Goal: Task Accomplishment & Management: Use online tool/utility

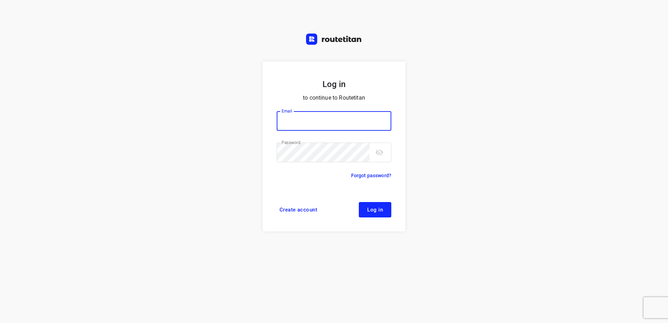
type input "[EMAIL_ADDRESS][DOMAIN_NAME]"
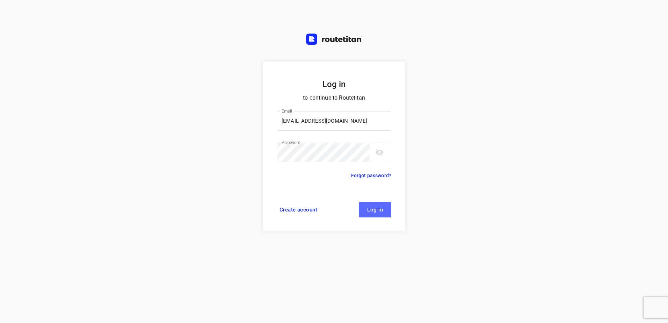
click at [373, 211] on span "Log in" at bounding box center [375, 210] width 16 height 6
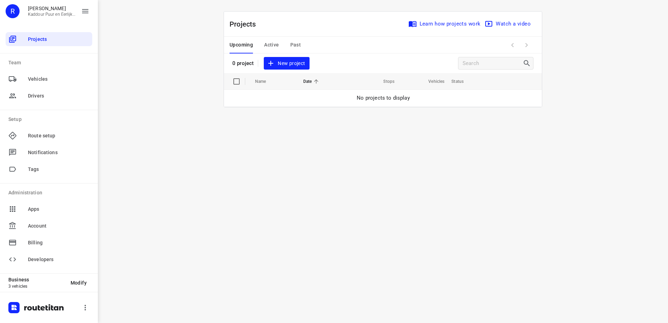
click at [290, 63] on span "New project" at bounding box center [286, 63] width 37 height 9
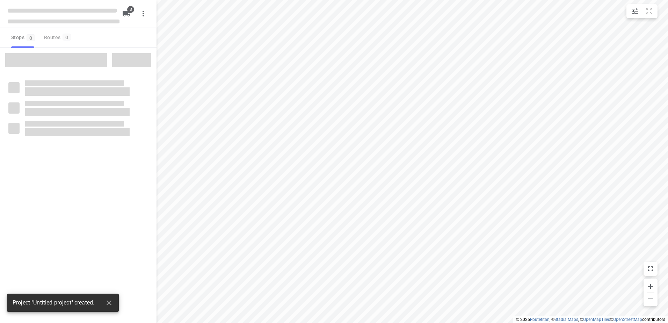
type input "distance"
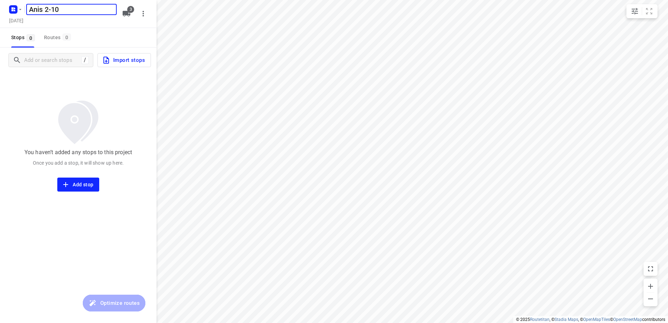
type input "Anis 2-10"
click at [125, 15] on icon "button" at bounding box center [127, 14] width 8 height 6
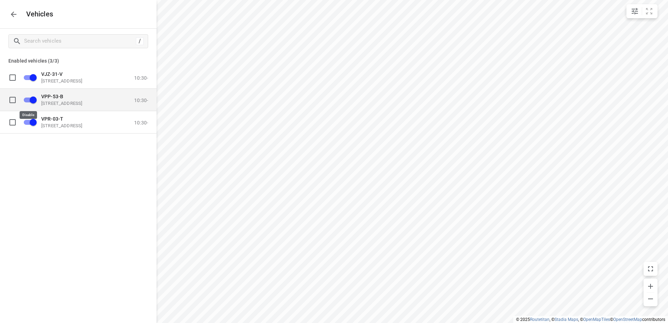
click at [32, 96] on input "grid" at bounding box center [33, 99] width 40 height 13
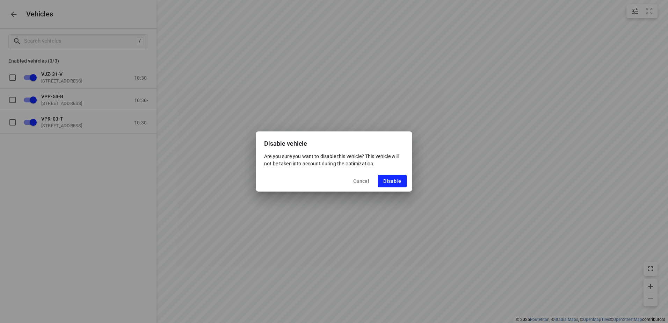
click at [390, 180] on span "Disable" at bounding box center [392, 181] width 18 height 6
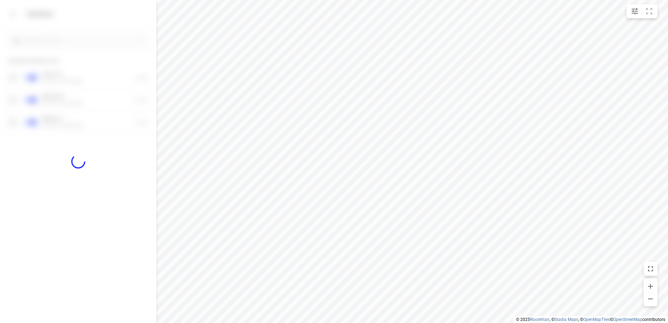
checkbox input "false"
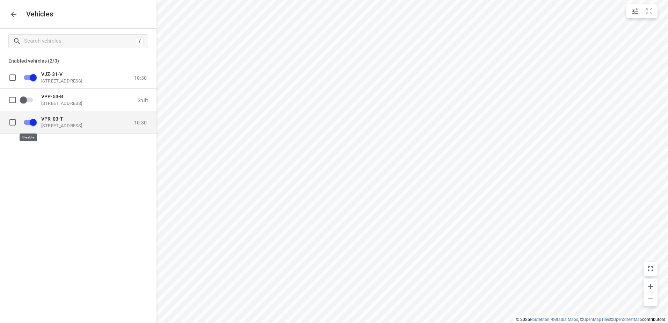
click at [32, 121] on input "grid" at bounding box center [33, 121] width 40 height 13
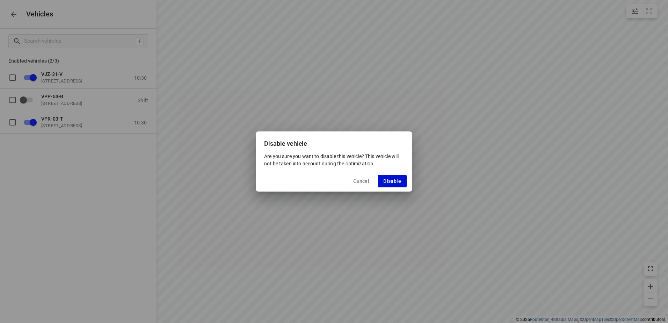
click at [389, 178] on span "Disable" at bounding box center [392, 181] width 18 height 6
checkbox input "false"
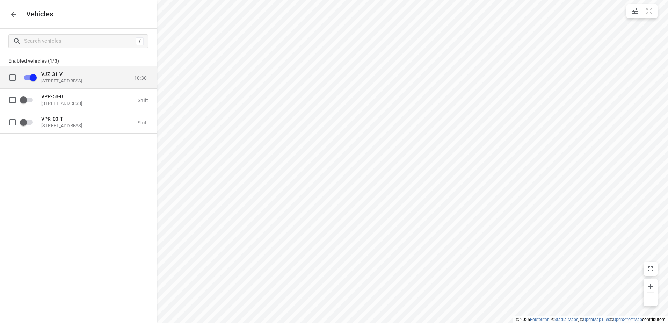
click at [73, 80] on p "Eemmeerlaan 9, 1382 KA Weesp, Netherlands" at bounding box center [76, 81] width 70 height 6
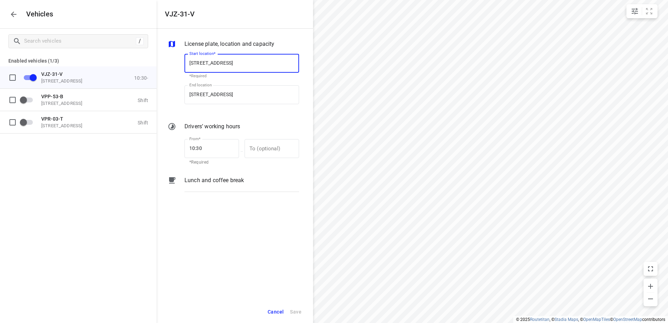
click at [213, 182] on p "Lunch and coffee break" at bounding box center [213, 180] width 59 height 8
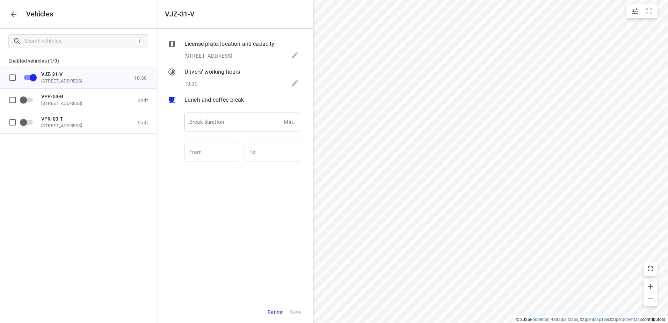
click at [227, 122] on input "number" at bounding box center [232, 121] width 96 height 19
type input "30"
click at [220, 240] on div "License plate, location and capacity Eemmeerlaan 9, 1382 KA Weesp, Netherlands …" at bounding box center [234, 165] width 156 height 272
click at [294, 309] on span "Save" at bounding box center [296, 311] width 12 height 9
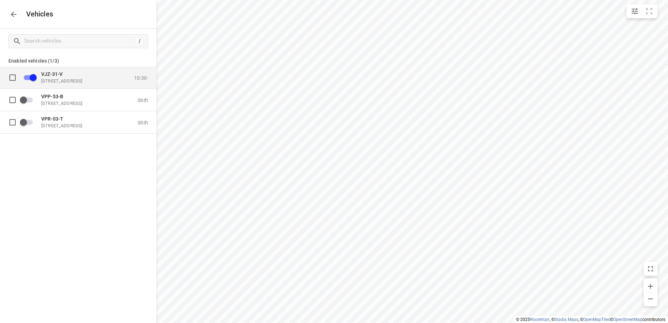
click at [61, 79] on p "Eemmeerlaan 9, 1382 KA Weesp, Netherlands" at bounding box center [76, 81] width 70 height 6
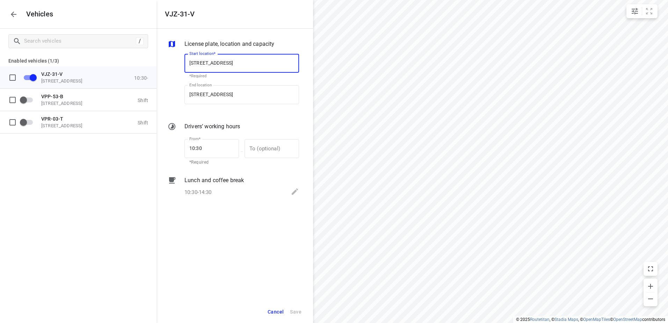
click at [13, 14] on icon "button" at bounding box center [14, 15] width 6 height 6
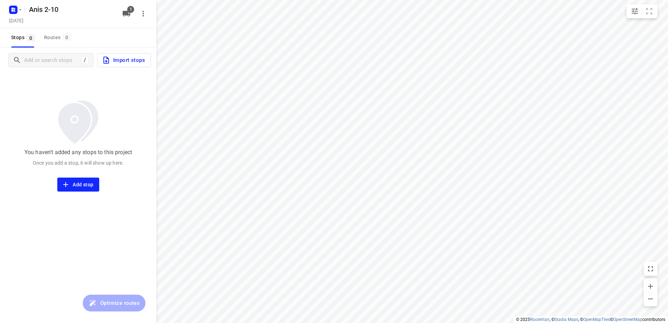
click at [124, 58] on span "Import stops" at bounding box center [123, 60] width 43 height 9
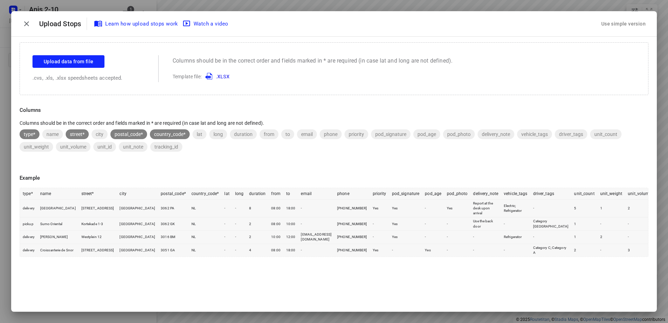
click at [632, 17] on div "Use simple version" at bounding box center [623, 24] width 56 height 19
click at [634, 25] on div "Use simple version" at bounding box center [623, 24] width 47 height 12
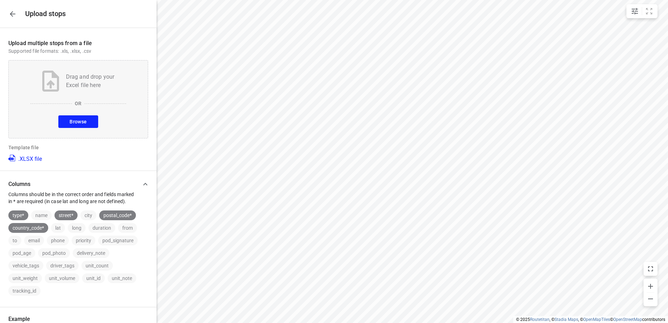
click at [88, 120] on button "Browse" at bounding box center [77, 121] width 39 height 13
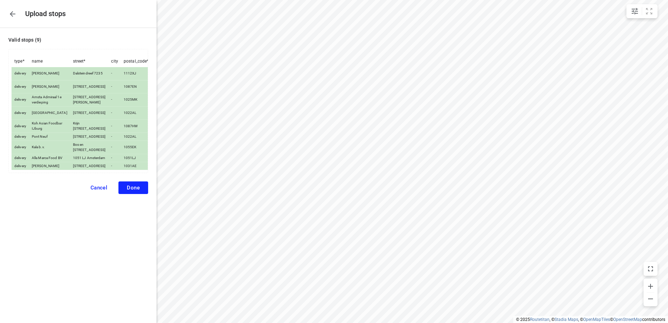
click at [137, 191] on span "Done" at bounding box center [133, 187] width 13 height 6
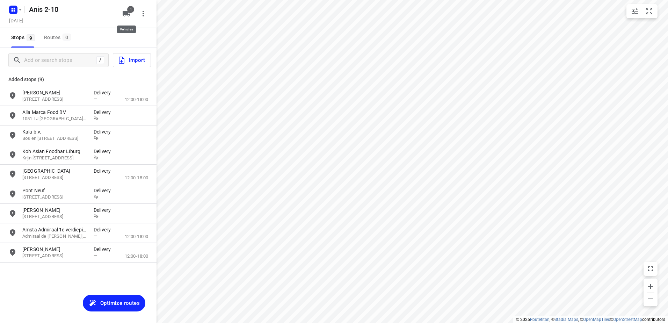
click at [127, 11] on span "1" at bounding box center [130, 9] width 7 height 7
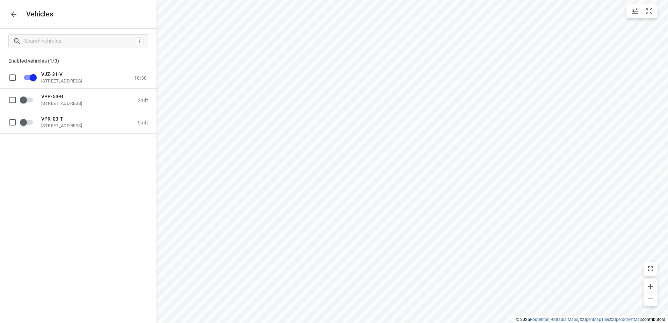
click at [13, 15] on icon "button" at bounding box center [13, 14] width 8 height 8
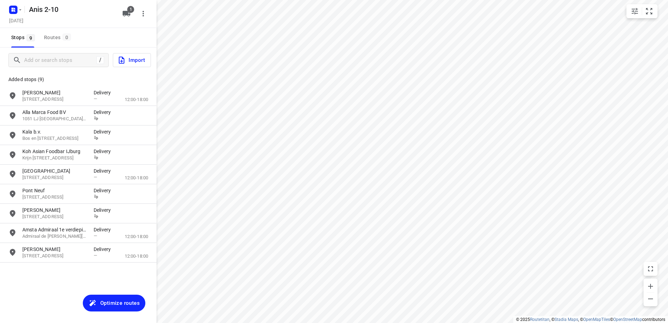
click at [124, 301] on span "Optimize routes" at bounding box center [119, 302] width 39 height 9
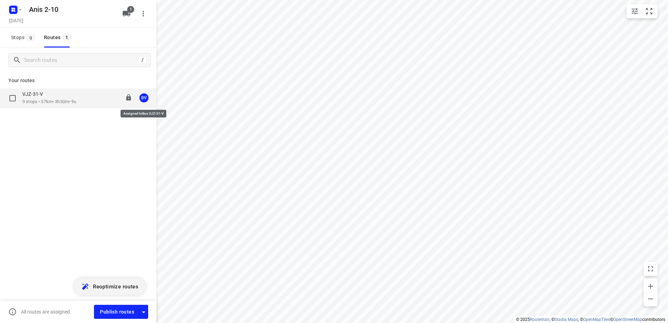
click at [144, 94] on div "BV" at bounding box center [143, 97] width 9 height 9
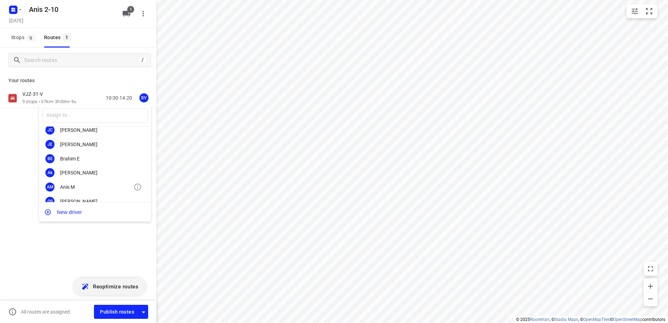
scroll to position [59, 0]
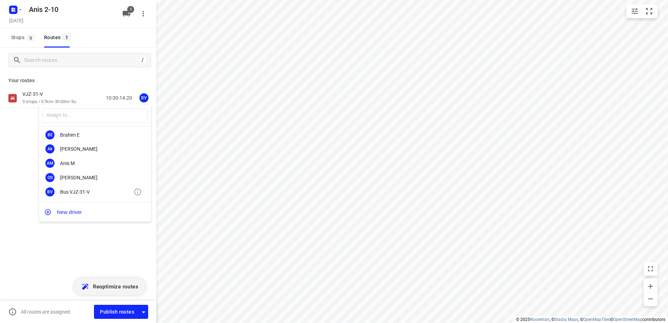
click at [76, 190] on div "Bus VJZ-31-V" at bounding box center [96, 192] width 73 height 6
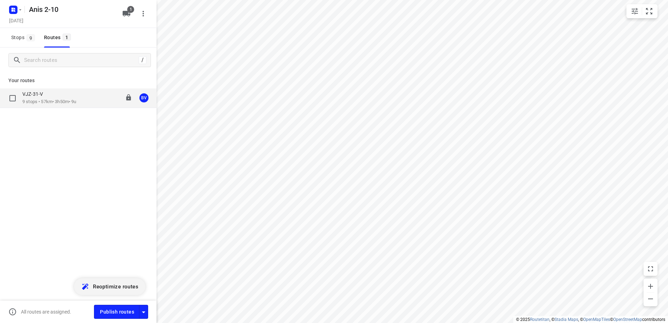
click at [43, 101] on p "9 stops • 57km • 3h50m • 9u" at bounding box center [49, 101] width 54 height 7
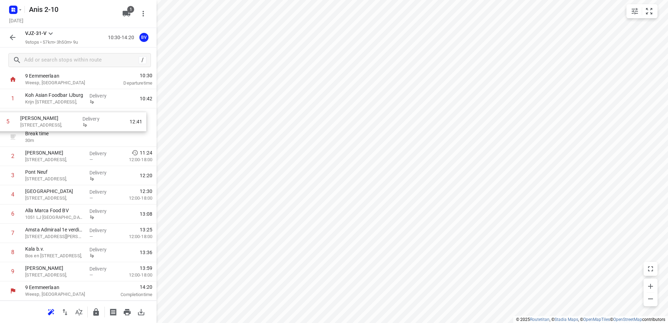
scroll to position [14, 0]
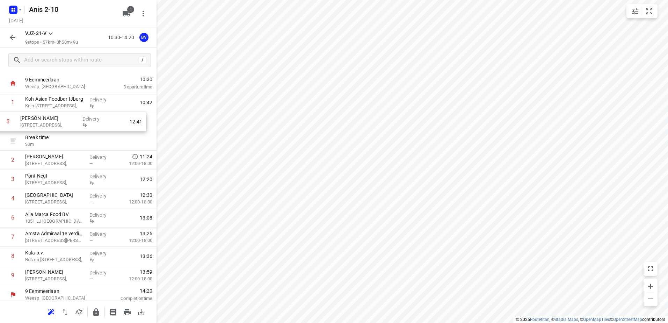
drag, startPoint x: 50, startPoint y: 195, endPoint x: 46, endPoint y: 118, distance: 76.3
click at [46, 118] on div "1 Koh Asian Foodbar IJburg Krijn Taconiskade 372, Delivery 10:42 Break time 30 …" at bounding box center [78, 189] width 156 height 192
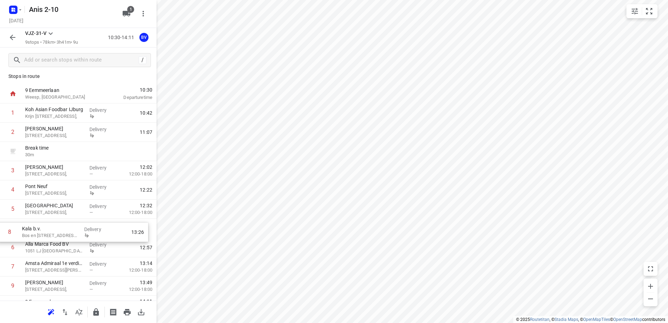
scroll to position [4, 0]
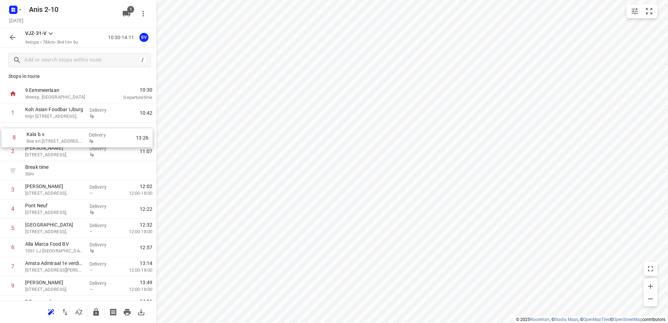
drag, startPoint x: 60, startPoint y: 273, endPoint x: 62, endPoint y: 138, distance: 135.2
click at [62, 138] on div "1 Koh Asian Foodbar IJburg Krijn Taconiskade 372, Delivery 10:42 2 Kaddour mosv…" at bounding box center [78, 199] width 156 height 192
drag, startPoint x: 60, startPoint y: 133, endPoint x: 59, endPoint y: 148, distance: 15.1
click at [59, 148] on div "1 Koh Asian Foodbar IJburg Krijn Taconiskade 372, Delivery 10:42 2 Kala b.v. Bo…" at bounding box center [78, 199] width 156 height 192
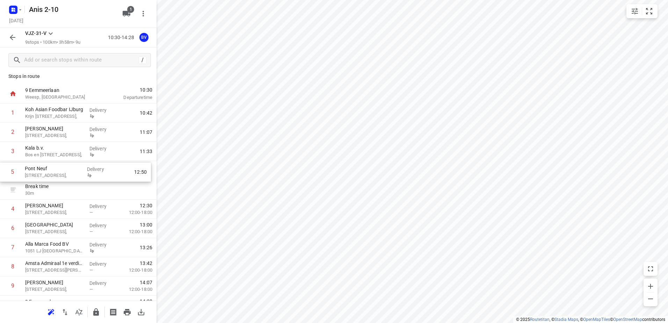
drag, startPoint x: 53, startPoint y: 211, endPoint x: 54, endPoint y: 172, distance: 39.1
click at [54, 172] on div "1 Koh Asian Foodbar IJburg Krijn Taconiskade 372, Delivery 10:42 2 Kaddour mosv…" at bounding box center [78, 199] width 156 height 192
drag, startPoint x: 49, startPoint y: 211, endPoint x: 51, endPoint y: 191, distance: 19.7
click at [51, 191] on div "1 Koh Asian Foodbar IJburg Krijn Taconiskade 372, Delivery 10:42 2 Kaddour mosv…" at bounding box center [78, 199] width 156 height 192
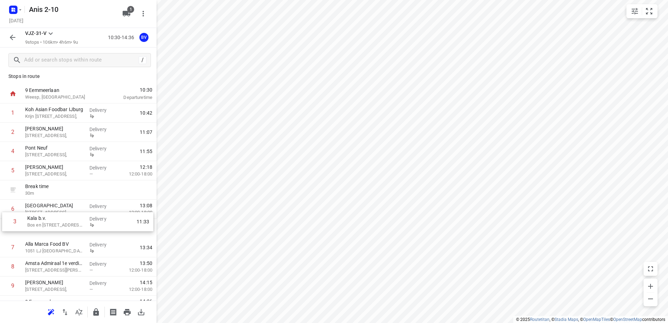
drag, startPoint x: 54, startPoint y: 151, endPoint x: 56, endPoint y: 224, distance: 72.7
click at [56, 224] on div "1 Koh Asian Foodbar IJburg Krijn Taconiskade 372, Delivery 10:42 2 Kaddour mosv…" at bounding box center [78, 199] width 156 height 192
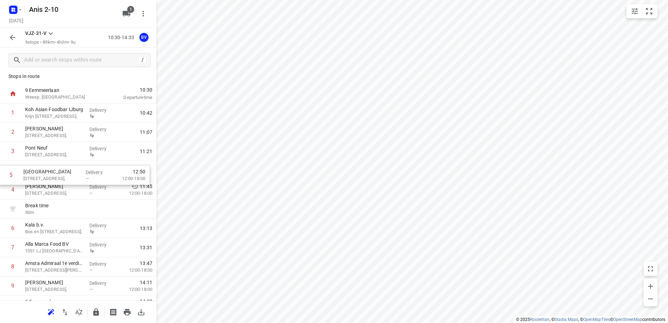
drag, startPoint x: 53, startPoint y: 212, endPoint x: 52, endPoint y: 176, distance: 36.0
click at [52, 176] on div "1 Koh Asian Foodbar IJburg Krijn Taconiskade 372, Delivery 10:42 2 Kaddour mosv…" at bounding box center [78, 199] width 156 height 192
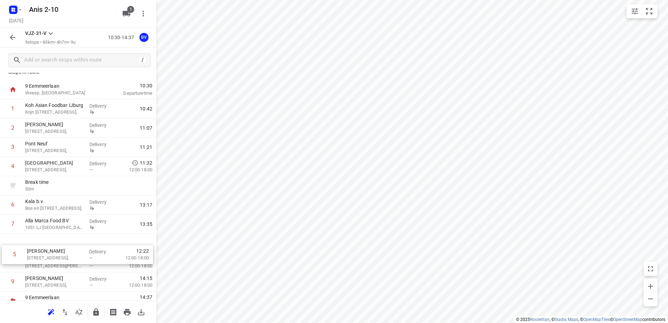
scroll to position [19, 0]
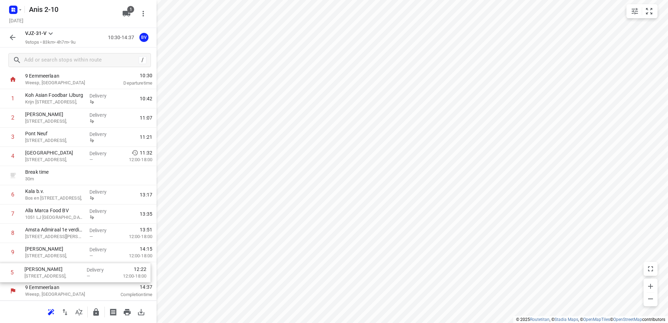
drag, startPoint x: 56, startPoint y: 194, endPoint x: 55, endPoint y: 279, distance: 84.9
click at [55, 279] on div "1 Koh Asian Foodbar IJburg Krijn Taconiskade 372, Delivery 10:42 2 Kaddour mosv…" at bounding box center [78, 185] width 156 height 192
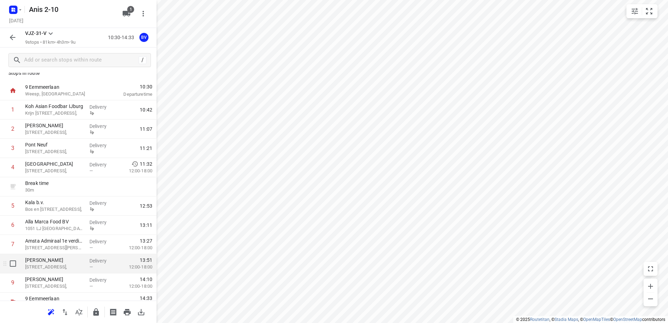
scroll to position [0, 0]
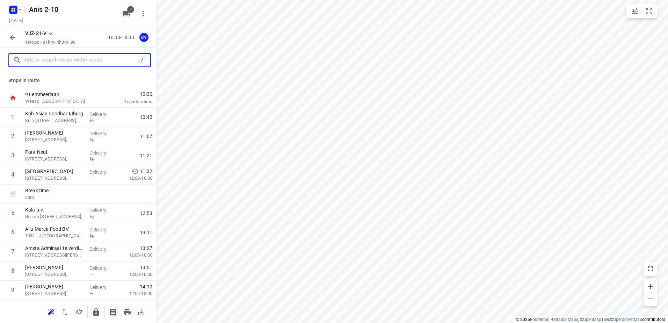
click at [84, 60] on input "text" at bounding box center [81, 60] width 114 height 11
paste input "Pampuslaan"
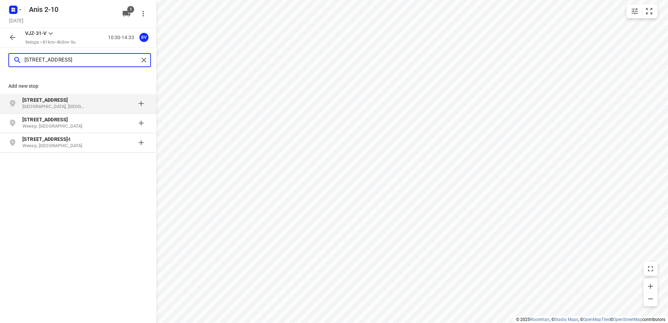
type input "Pampuslaan 22"
click at [44, 102] on b "Pampuslaan 22" at bounding box center [44, 100] width 45 height 6
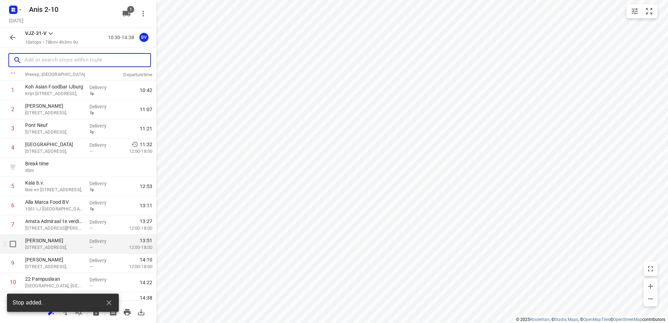
scroll to position [38, 0]
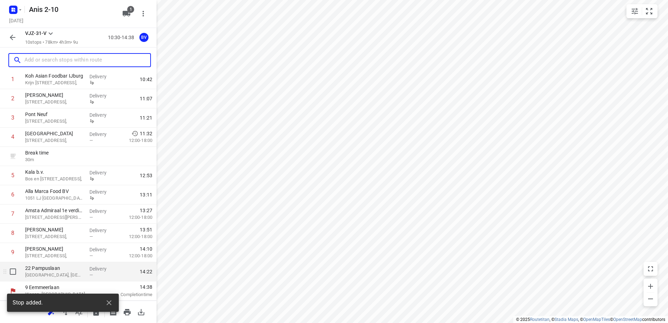
click at [51, 273] on p "Amsterdam, Netherlands" at bounding box center [54, 274] width 59 height 7
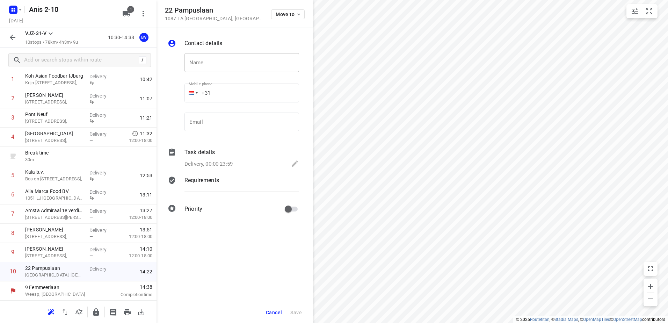
click at [234, 64] on input "text" at bounding box center [241, 62] width 115 height 19
paste input "Kaddour IJburg"
type input "Kaddour IJburg"
click at [293, 164] on icon at bounding box center [295, 163] width 6 height 6
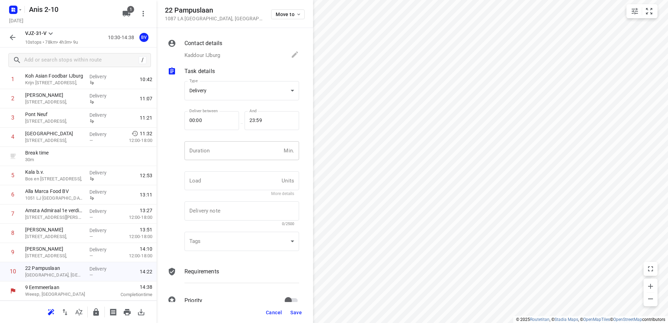
click at [221, 150] on input "number" at bounding box center [232, 150] width 96 height 19
type input "10"
click at [299, 312] on span "Save" at bounding box center [296, 312] width 12 height 6
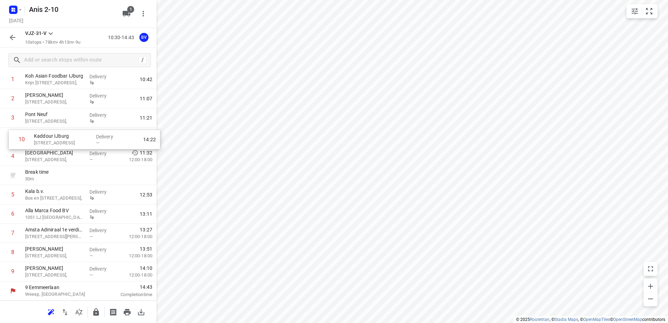
drag, startPoint x: 57, startPoint y: 271, endPoint x: 66, endPoint y: 137, distance: 134.1
click at [66, 137] on div "1 Koh Asian Foodbar IJburg Krijn Taconiskade 372, Delivery 10:42 2 Kaddour mosv…" at bounding box center [78, 175] width 156 height 211
drag, startPoint x: 60, startPoint y: 158, endPoint x: 61, endPoint y: 141, distance: 17.5
click at [61, 141] on div "1 Koh Asian Foodbar IJburg Krijn Taconiskade 372, Delivery 10:42 2 Kaddour mosv…" at bounding box center [78, 175] width 156 height 211
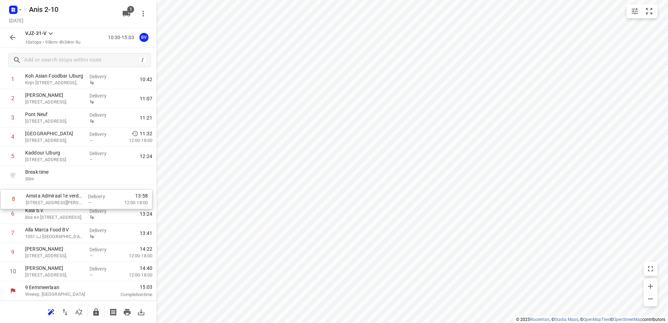
drag, startPoint x: 60, startPoint y: 235, endPoint x: 60, endPoint y: 199, distance: 36.3
click at [60, 199] on div "1 Koh Asian Foodbar IJburg Krijn Taconiskade 372, Delivery 10:42 2 Kaddour mosv…" at bounding box center [78, 175] width 156 height 211
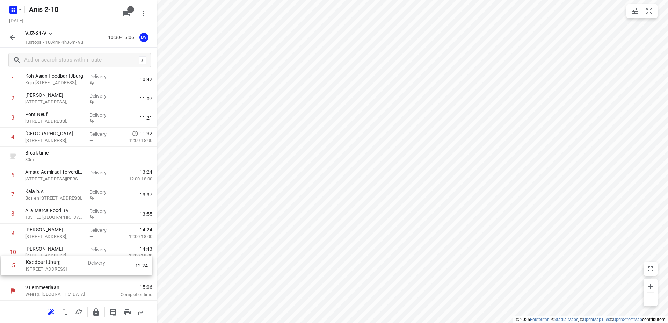
drag, startPoint x: 50, startPoint y: 159, endPoint x: 50, endPoint y: 270, distance: 111.4
click at [50, 270] on div "1 Koh Asian Foodbar IJburg Krijn Taconiskade 372, Delivery 10:42 2 Kaddour mosv…" at bounding box center [78, 175] width 156 height 211
click at [13, 38] on icon "button" at bounding box center [13, 38] width 6 height 6
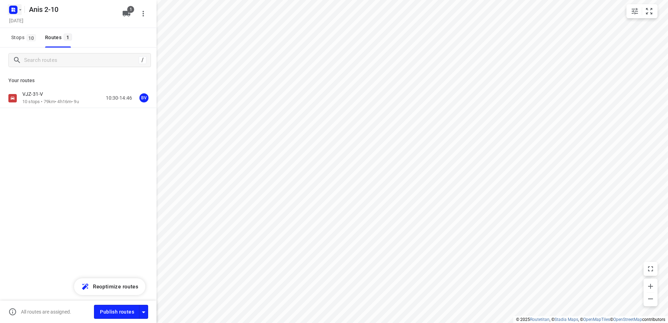
click at [19, 8] on icon "button" at bounding box center [20, 10] width 6 height 6
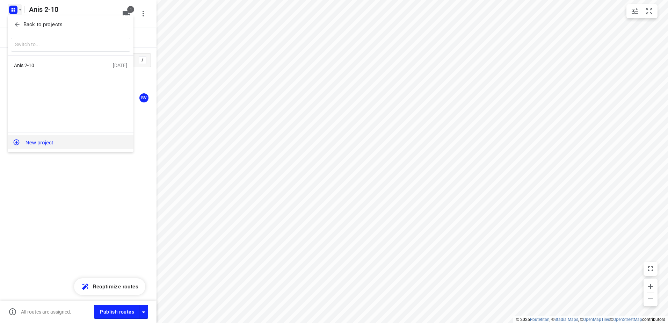
click at [40, 141] on button "New project" at bounding box center [71, 142] width 126 height 14
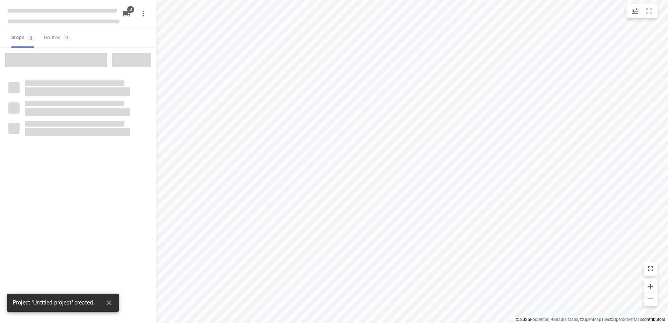
type input "distance"
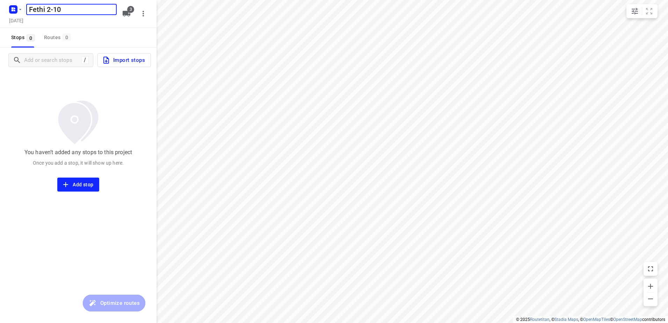
type input "Fethi 2-10"
click at [125, 14] on icon "button" at bounding box center [127, 14] width 8 height 6
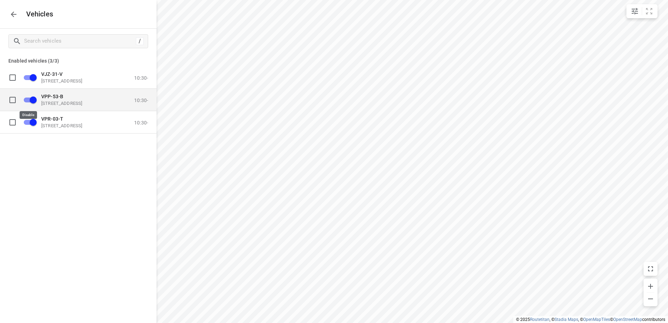
click at [33, 100] on input "grid" at bounding box center [33, 99] width 40 height 13
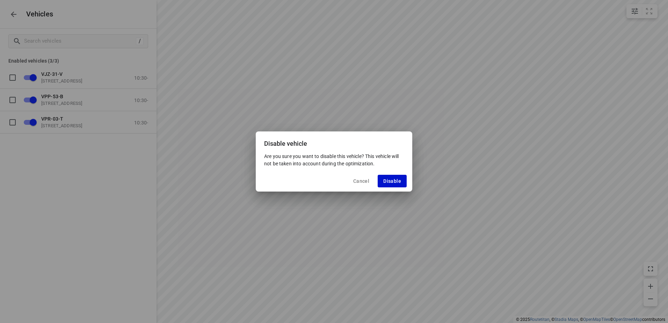
click at [395, 178] on span "Disable" at bounding box center [392, 181] width 18 height 6
checkbox input "false"
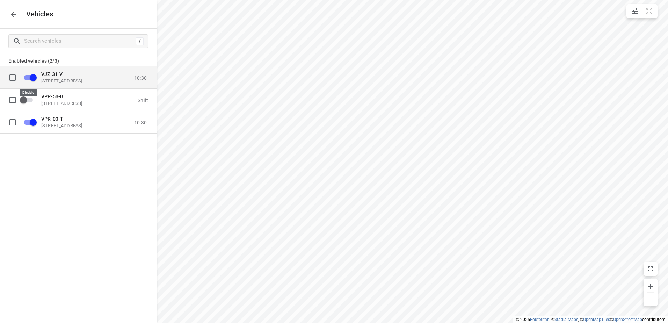
click at [37, 76] on input "grid" at bounding box center [33, 77] width 40 height 13
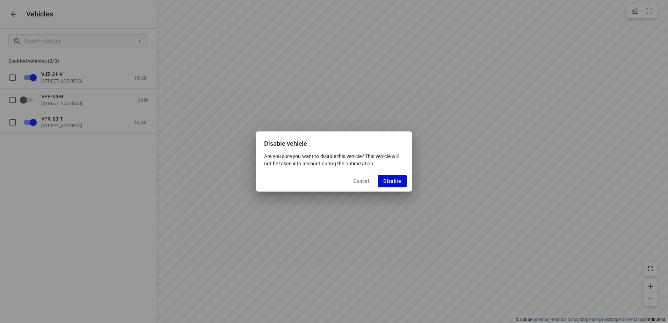
click at [390, 180] on span "Disable" at bounding box center [392, 181] width 18 height 6
checkbox input "false"
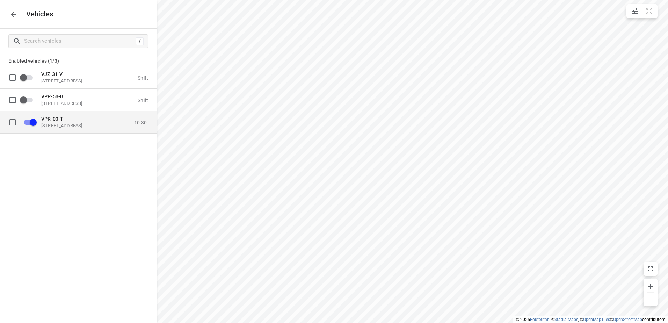
click at [63, 126] on p "Eemmeerlaan 9b, 1382 KA Weesp, Netherlands" at bounding box center [76, 126] width 70 height 6
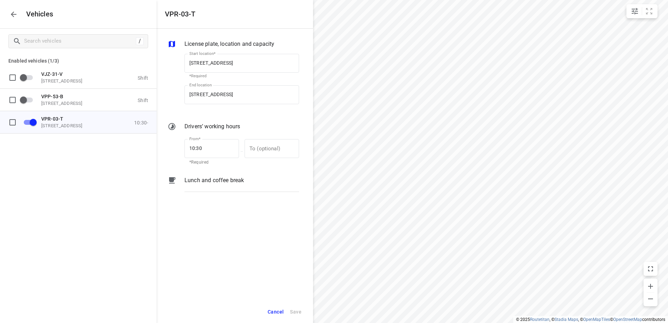
click at [204, 181] on p "Lunch and coffee break" at bounding box center [213, 180] width 59 height 8
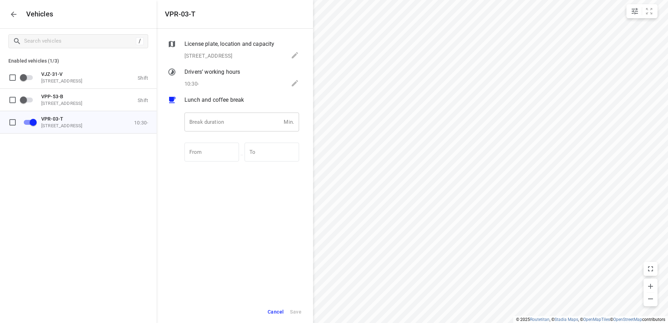
click at [215, 123] on input "number" at bounding box center [232, 121] width 96 height 19
type input "30"
click at [300, 308] on span "Save" at bounding box center [296, 311] width 12 height 9
click at [14, 14] on icon "button" at bounding box center [13, 14] width 8 height 8
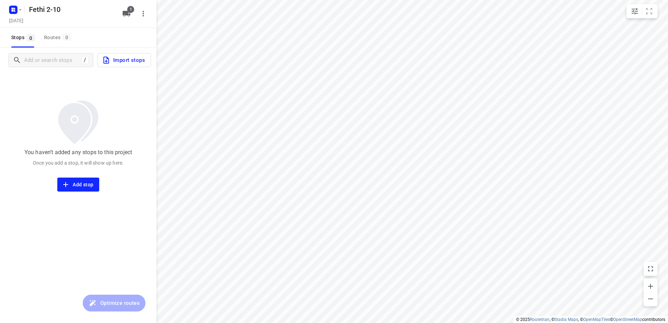
click at [133, 58] on span "Import stops" at bounding box center [123, 60] width 43 height 9
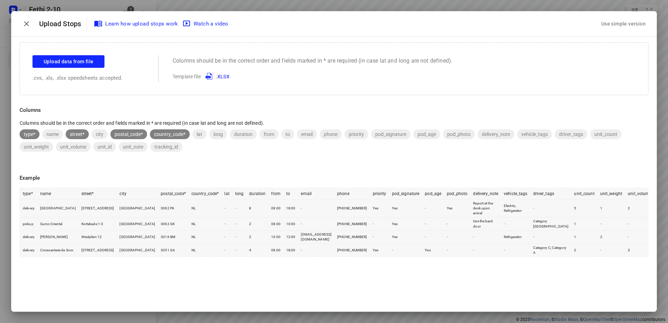
click at [635, 21] on div "Use simple version" at bounding box center [623, 24] width 47 height 12
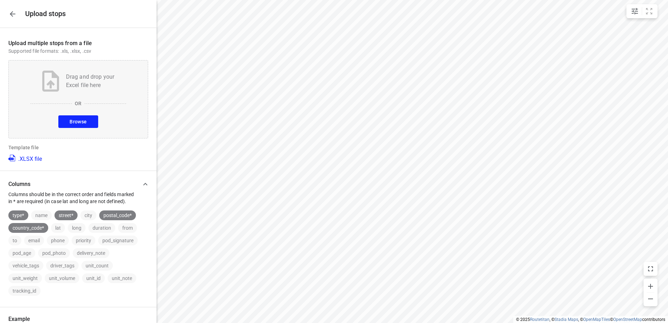
click at [76, 125] on span "Browse" at bounding box center [77, 121] width 17 height 9
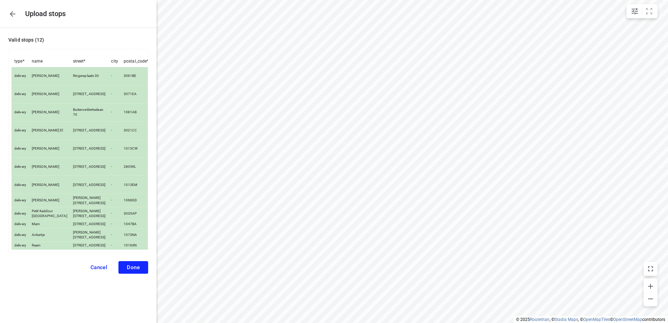
click at [141, 273] on button "Done" at bounding box center [133, 267] width 30 height 13
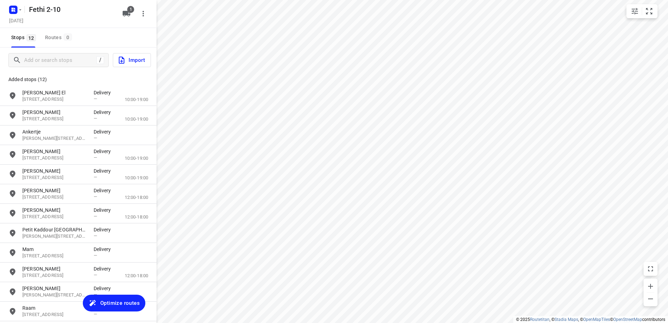
click at [118, 302] on span "Optimize routes" at bounding box center [119, 302] width 39 height 9
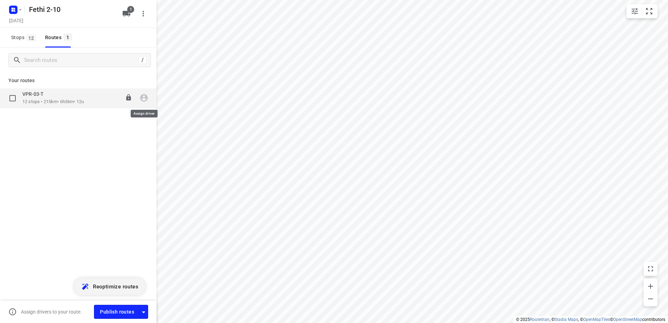
click at [145, 98] on icon "button" at bounding box center [144, 98] width 8 height 8
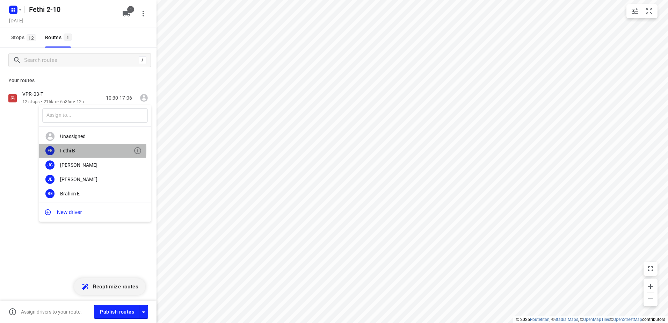
click at [67, 149] on div "Fethi B" at bounding box center [96, 151] width 73 height 6
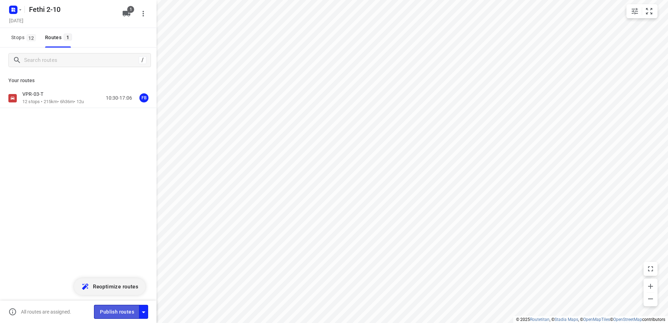
click at [122, 311] on span "Publish routes" at bounding box center [117, 311] width 34 height 9
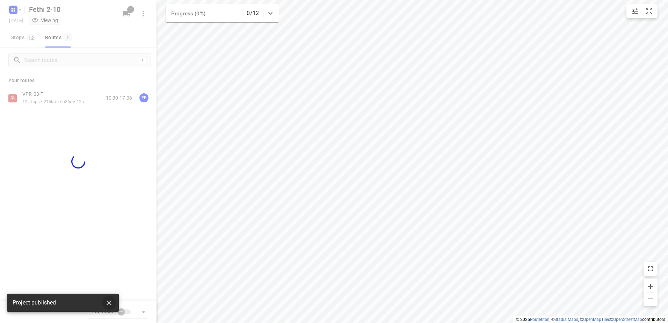
click at [111, 300] on icon "button" at bounding box center [109, 302] width 8 height 8
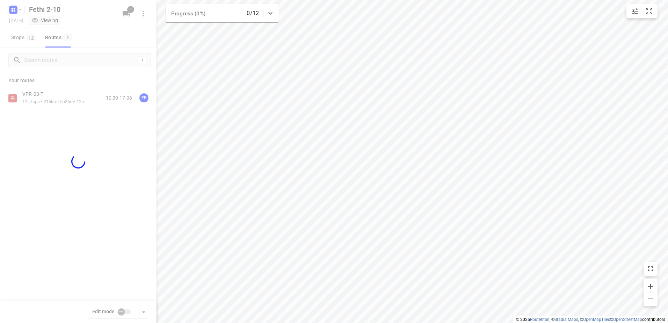
click at [124, 312] on div at bounding box center [78, 161] width 156 height 323
click at [125, 311] on input "checkbox" at bounding box center [121, 311] width 40 height 13
checkbox input "true"
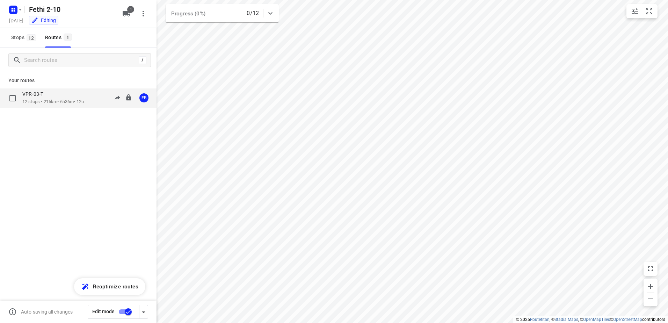
click at [57, 98] on div "VPR-03-T" at bounding box center [52, 95] width 61 height 8
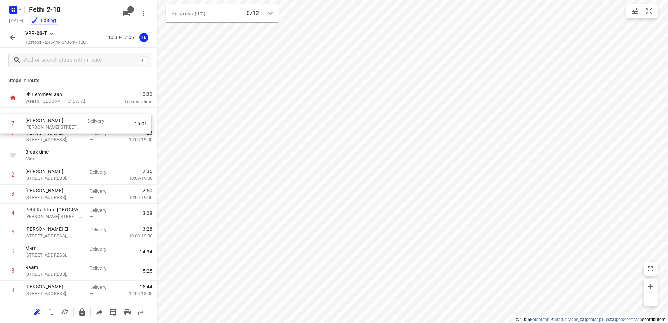
drag, startPoint x: 48, startPoint y: 254, endPoint x: 49, endPoint y: 121, distance: 132.4
click at [49, 121] on div "1 soufyan Akoudad Goudvlinderstraat 26, Delivery — 11:28 10:00-19:00 Break time…" at bounding box center [78, 233] width 156 height 250
drag, startPoint x: 54, startPoint y: 255, endPoint x: 56, endPoint y: 123, distance: 132.0
click at [56, 123] on div "1 Kaddour Osdorp Martini van Geffenstraat 29C, Delivery — 10:56 2 soufyan Akoud…" at bounding box center [78, 233] width 156 height 250
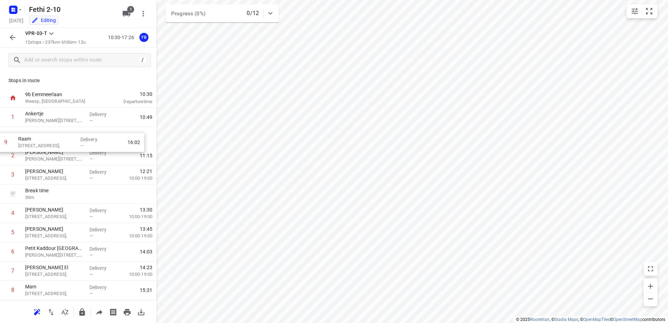
drag, startPoint x: 59, startPoint y: 222, endPoint x: 53, endPoint y: 135, distance: 87.1
click at [53, 135] on div "1 Ankertje Van Woustraat 204D, Delivery — 10:49 2 Kaddour Osdorp Martini van Ge…" at bounding box center [78, 233] width 156 height 250
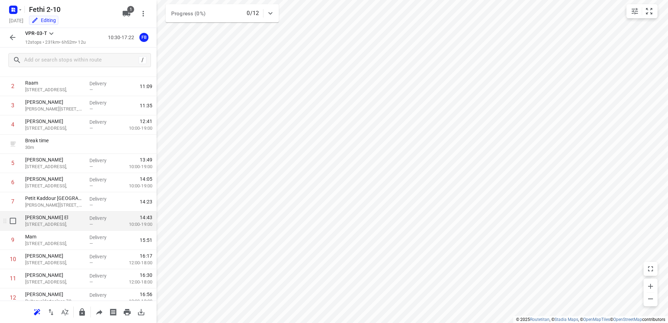
scroll to position [41, 0]
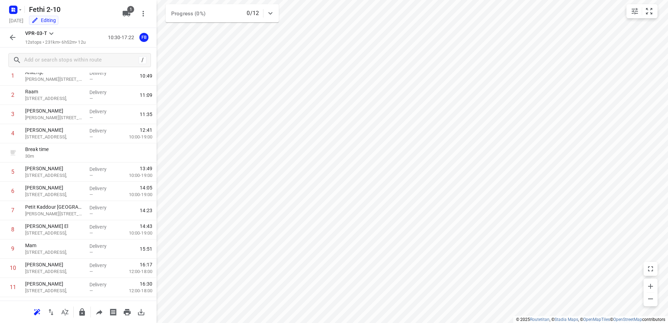
click at [16, 34] on icon "button" at bounding box center [12, 37] width 8 height 8
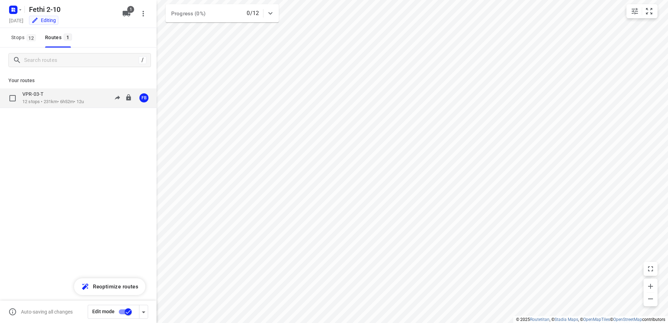
click at [50, 99] on p "12 stops • 231km • 6h52m • 12u" at bounding box center [52, 101] width 61 height 7
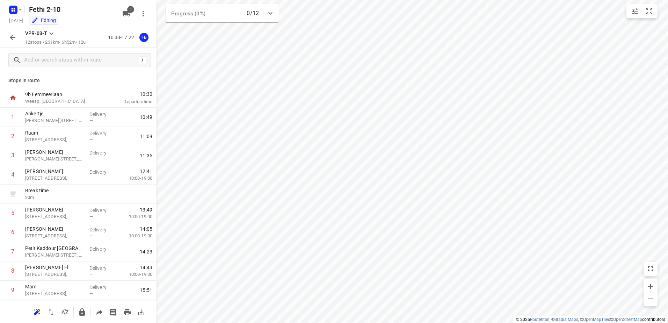
click at [12, 36] on icon "button" at bounding box center [13, 38] width 6 height 6
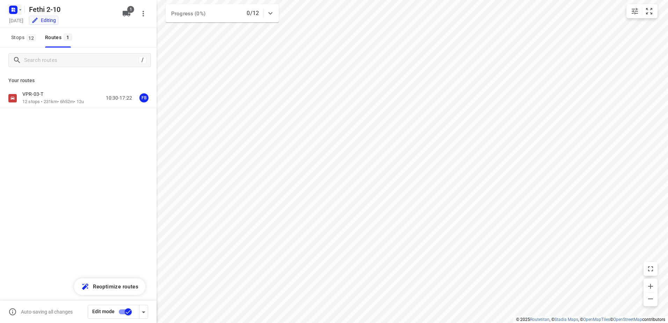
click at [20, 10] on icon "button" at bounding box center [20, 10] width 6 height 6
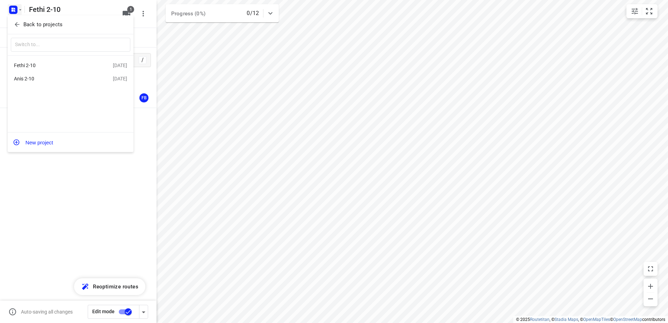
click at [30, 81] on div "Anis 2-10" at bounding box center [54, 79] width 80 height 6
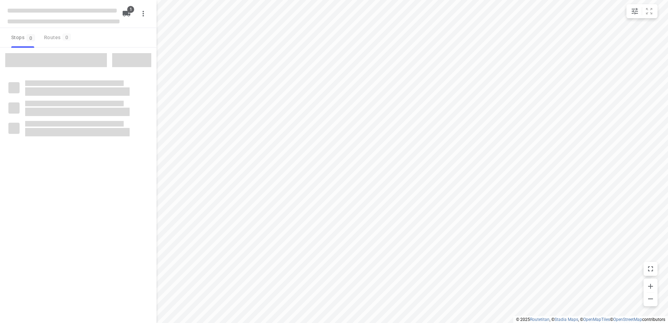
type input "distance"
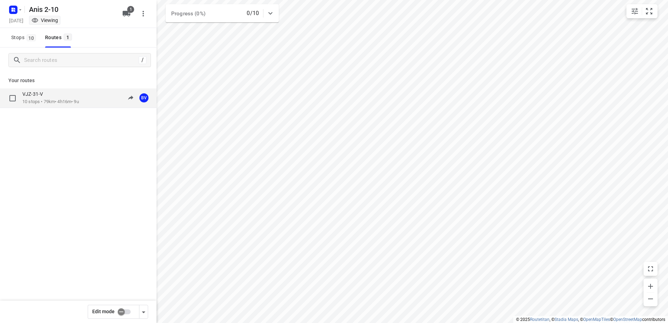
click at [49, 99] on p "10 stops • 79km • 4h16m • 9u" at bounding box center [50, 101] width 57 height 7
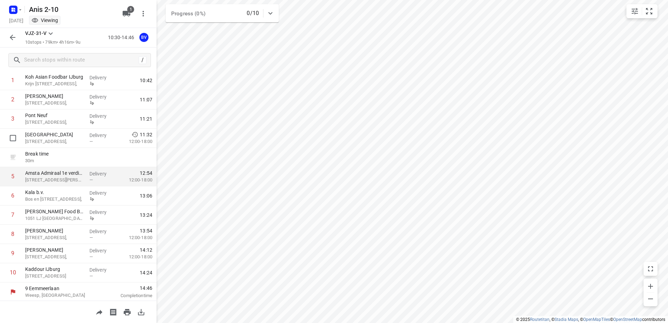
scroll to position [38, 0]
